Goal: Check status

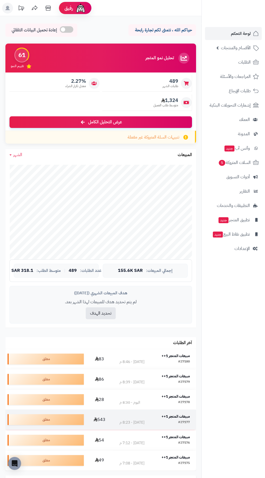
click at [177, 419] on div "مبيعات المتجر 1++" at bounding box center [155, 417] width 70 height 6
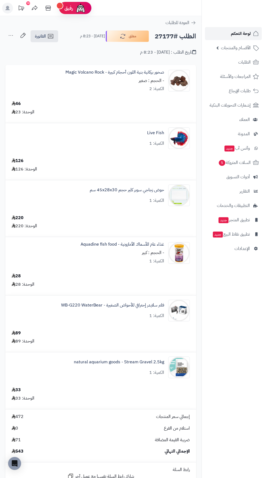
click at [232, 32] on span "لوحة التحكم" at bounding box center [241, 34] width 20 height 8
